Goal: Transaction & Acquisition: Purchase product/service

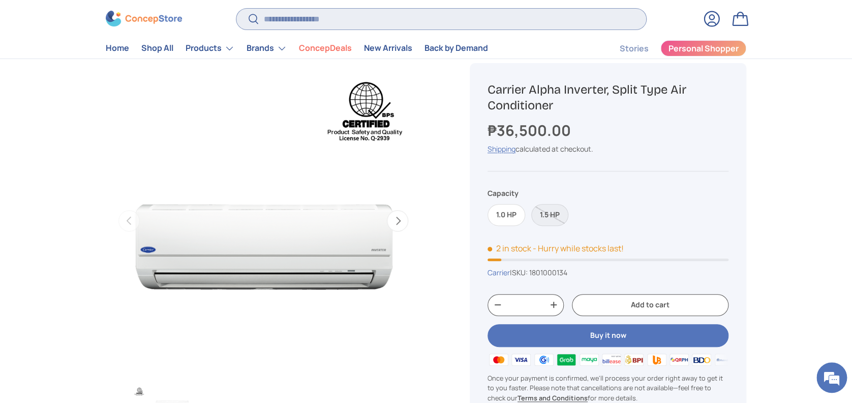
click at [398, 28] on input "Search" at bounding box center [441, 19] width 410 height 21
paste input "**********"
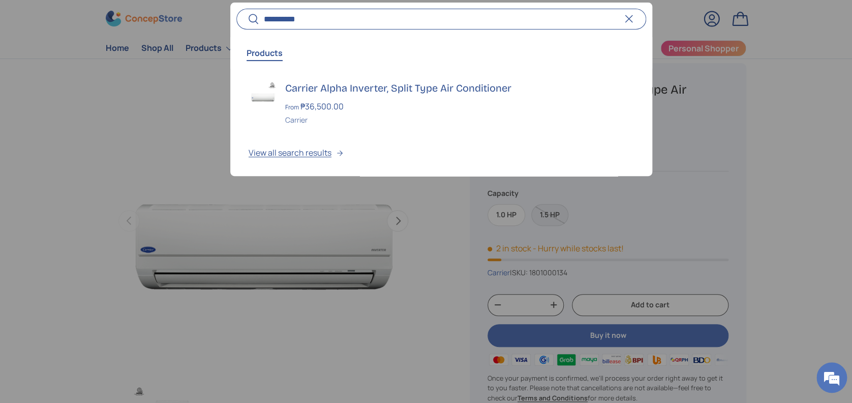
type input "**********"
click at [236, 8] on button "Search" at bounding box center [247, 20] width 23 height 24
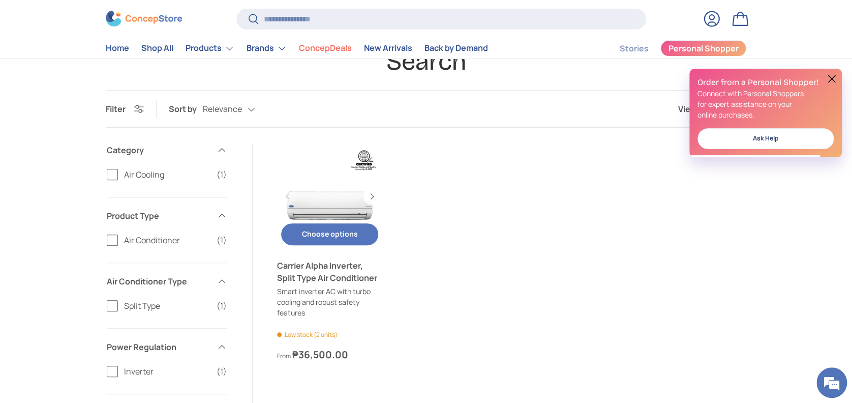
click at [353, 268] on link "Carrier Alpha Inverter, Split Type Air Conditioner" at bounding box center [329, 271] width 105 height 24
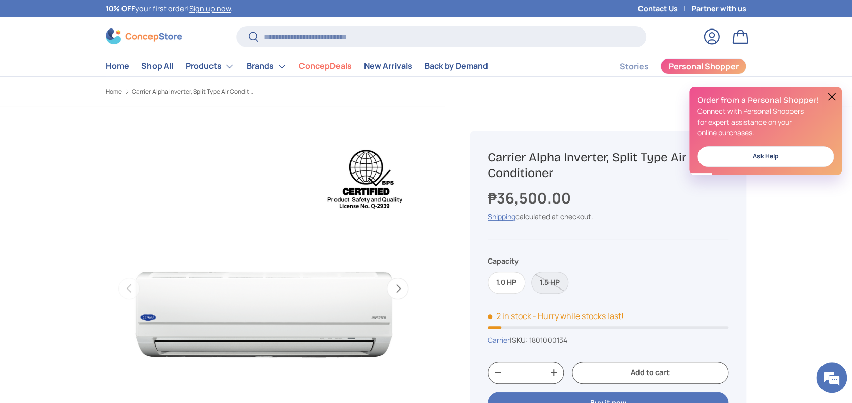
click at [831, 99] on button at bounding box center [832, 97] width 12 height 12
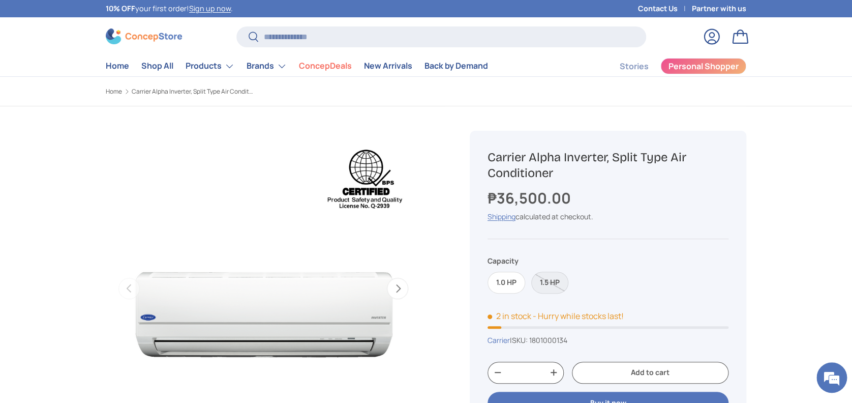
click at [319, 88] on ol "Home Carrier Alpha Inverter, Split Type Air Conditioner" at bounding box center [263, 91] width 315 height 9
drag, startPoint x: 576, startPoint y: 338, endPoint x: 535, endPoint y: 338, distance: 40.2
click at [535, 338] on div "Carrier | SKU: 1801000134" at bounding box center [608, 340] width 241 height 11
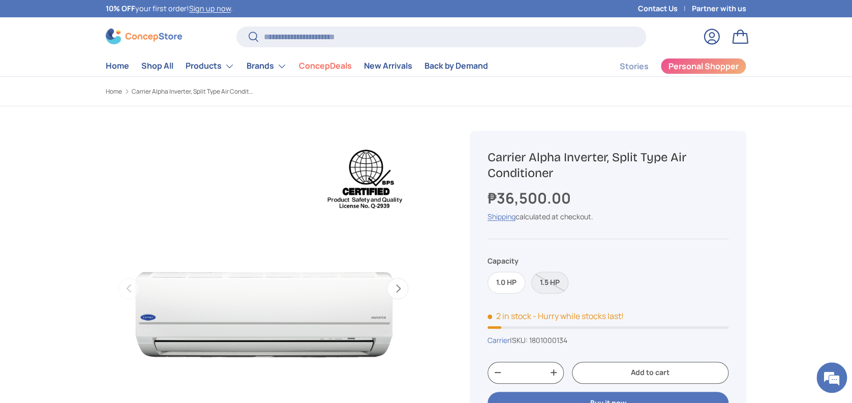
click at [442, 111] on div "Previous Next Loading... Load image 1 in gallery view Load image 2 in gallery v…" at bounding box center [276, 311] width 340 height 410
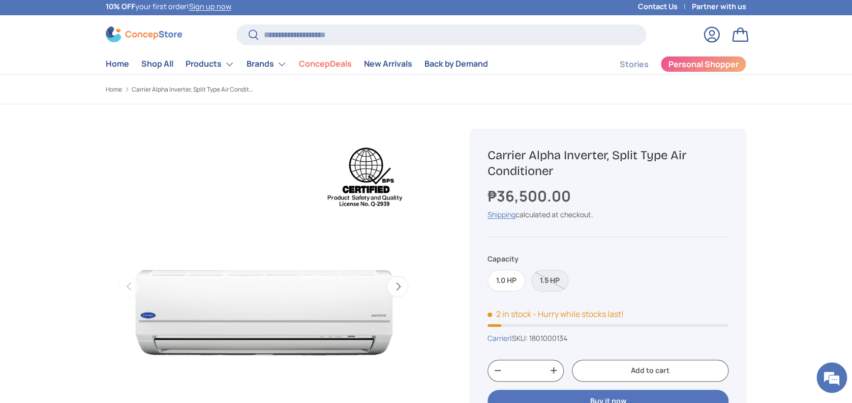
scroll to position [70, 0]
